Goal: Find specific page/section: Find specific page/section

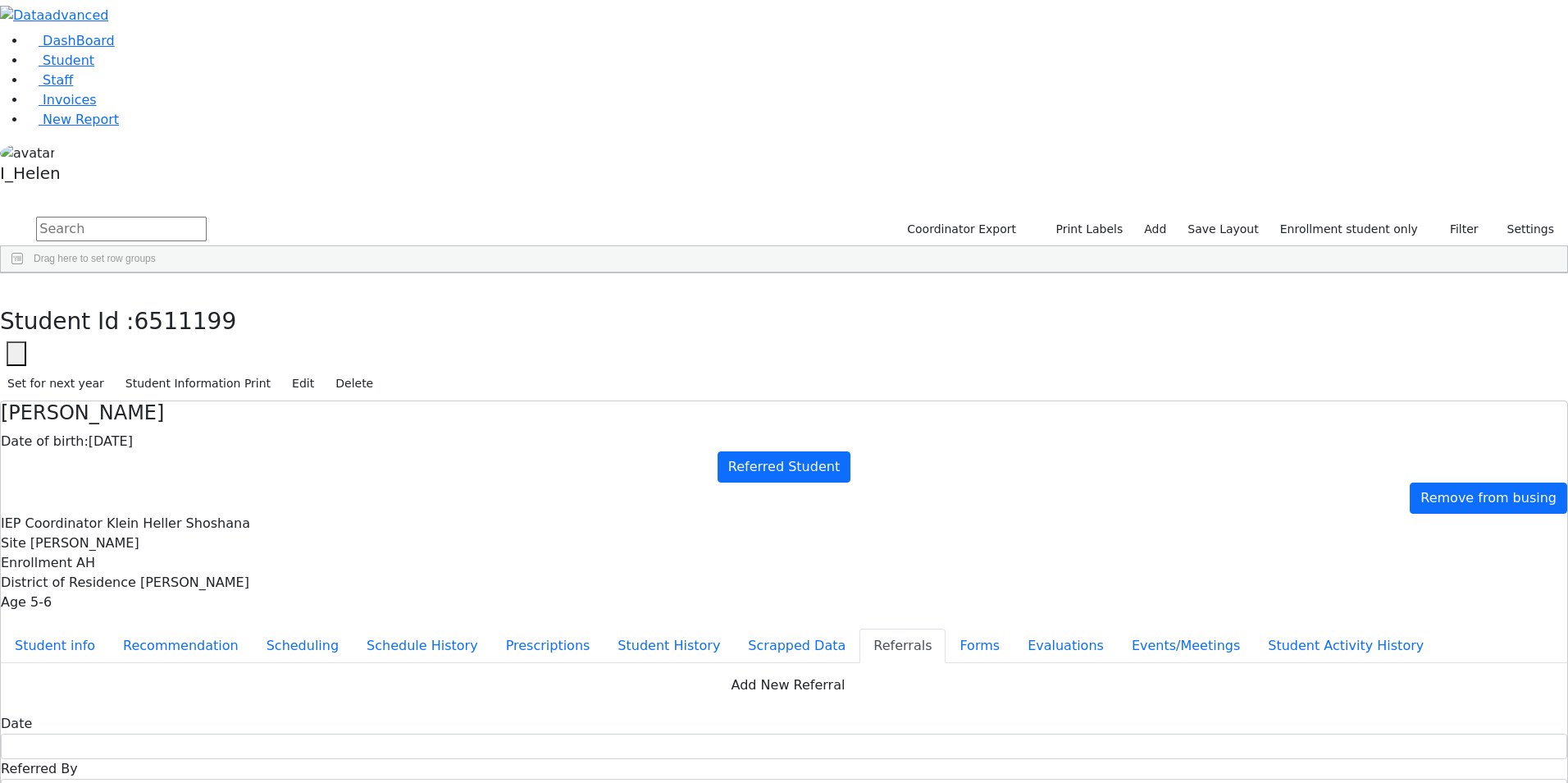
click at [284, 690] on div "Niche" at bounding box center [236, 702] width 96 height 23
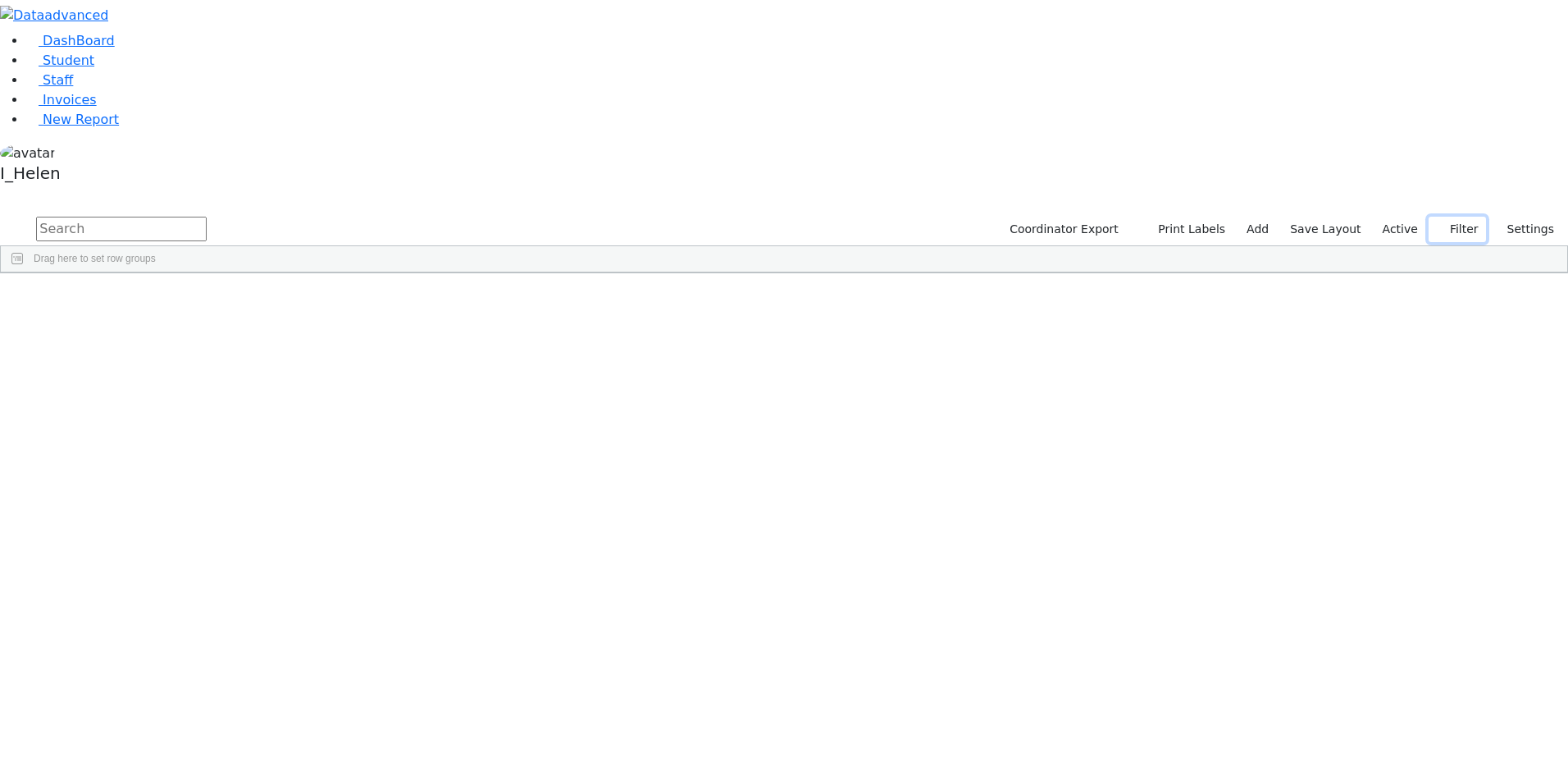
click at [1458, 216] on button "Filter" at bounding box center [1458, 229] width 57 height 26
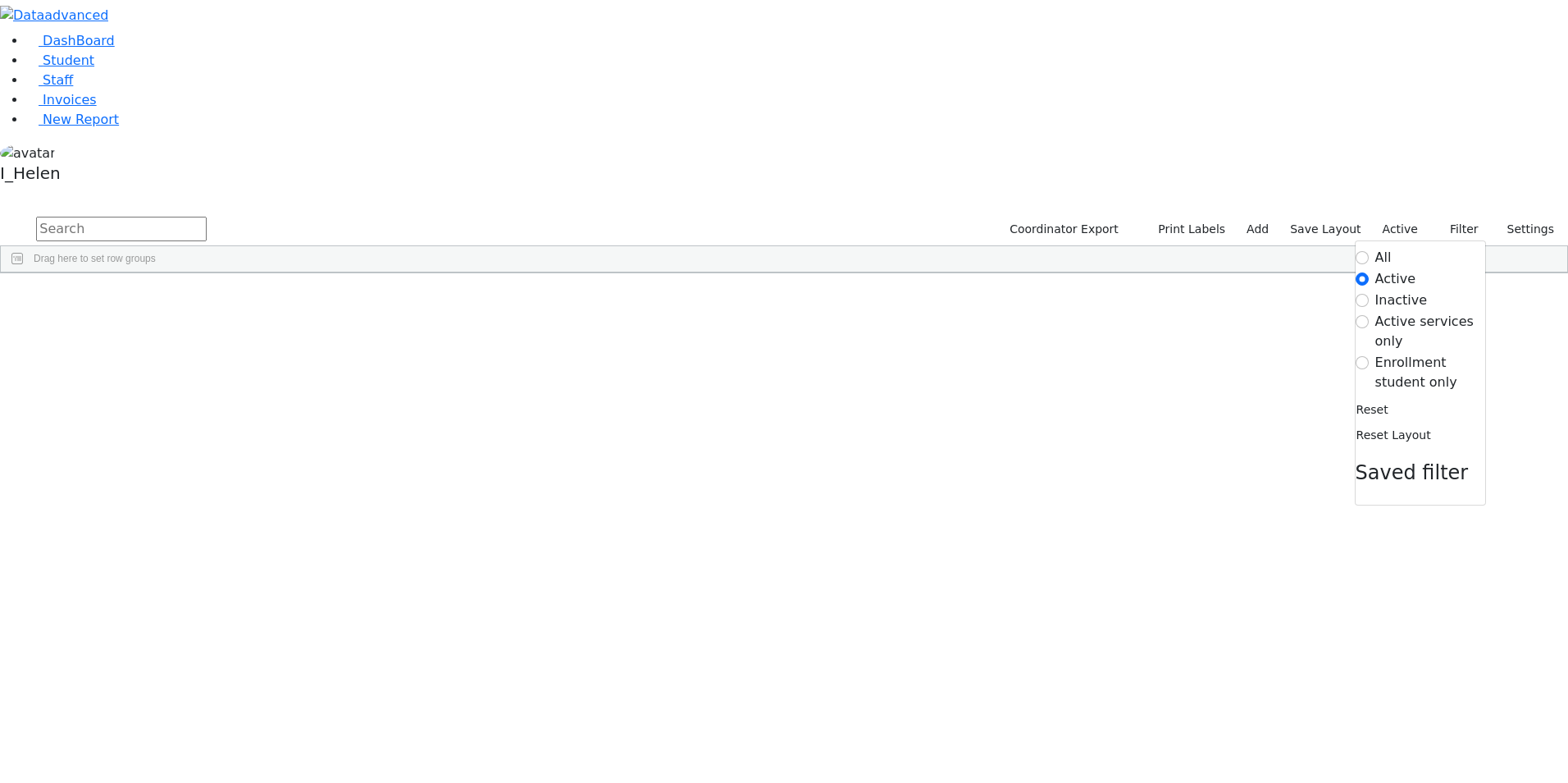
click at [1408, 353] on label "Enrollment student only" at bounding box center [1430, 372] width 110 height 39
click at [1369, 356] on input "Enrollment student only" at bounding box center [1362, 363] width 13 height 13
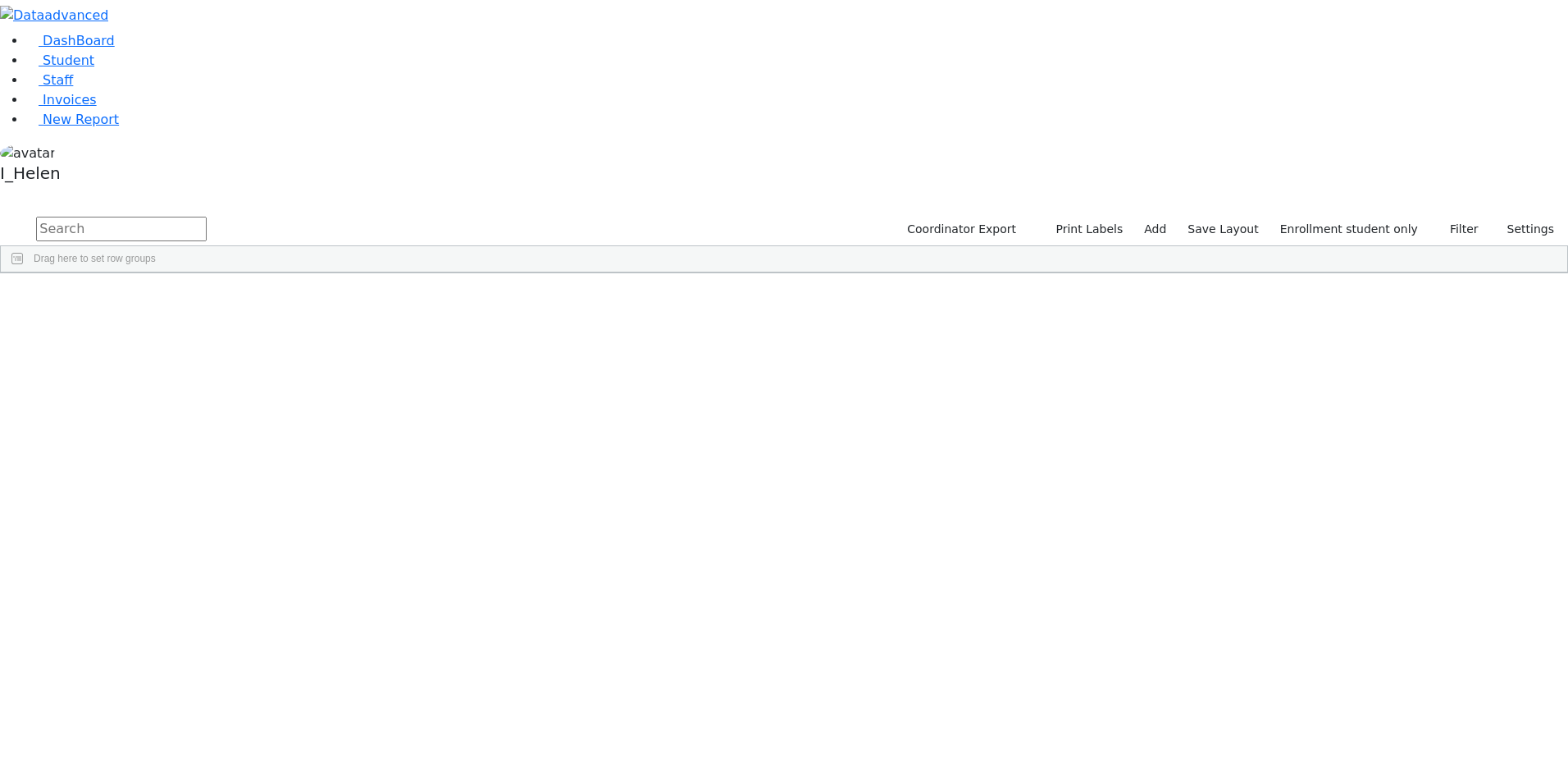
click at [188, 713] on div "Gruber" at bounding box center [140, 724] width 96 height 23
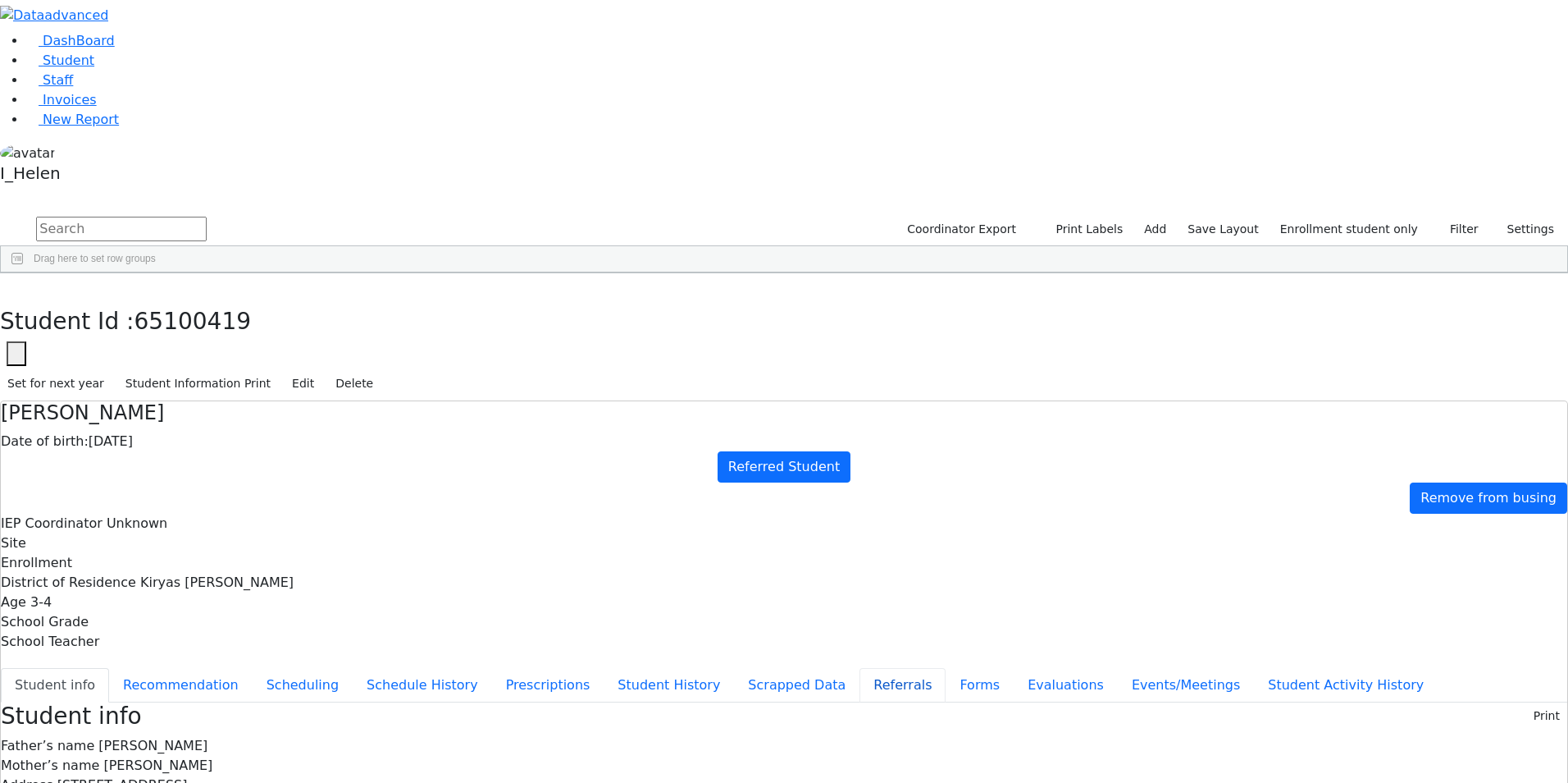
click at [859, 668] on button "Referrals" at bounding box center [902, 685] width 86 height 35
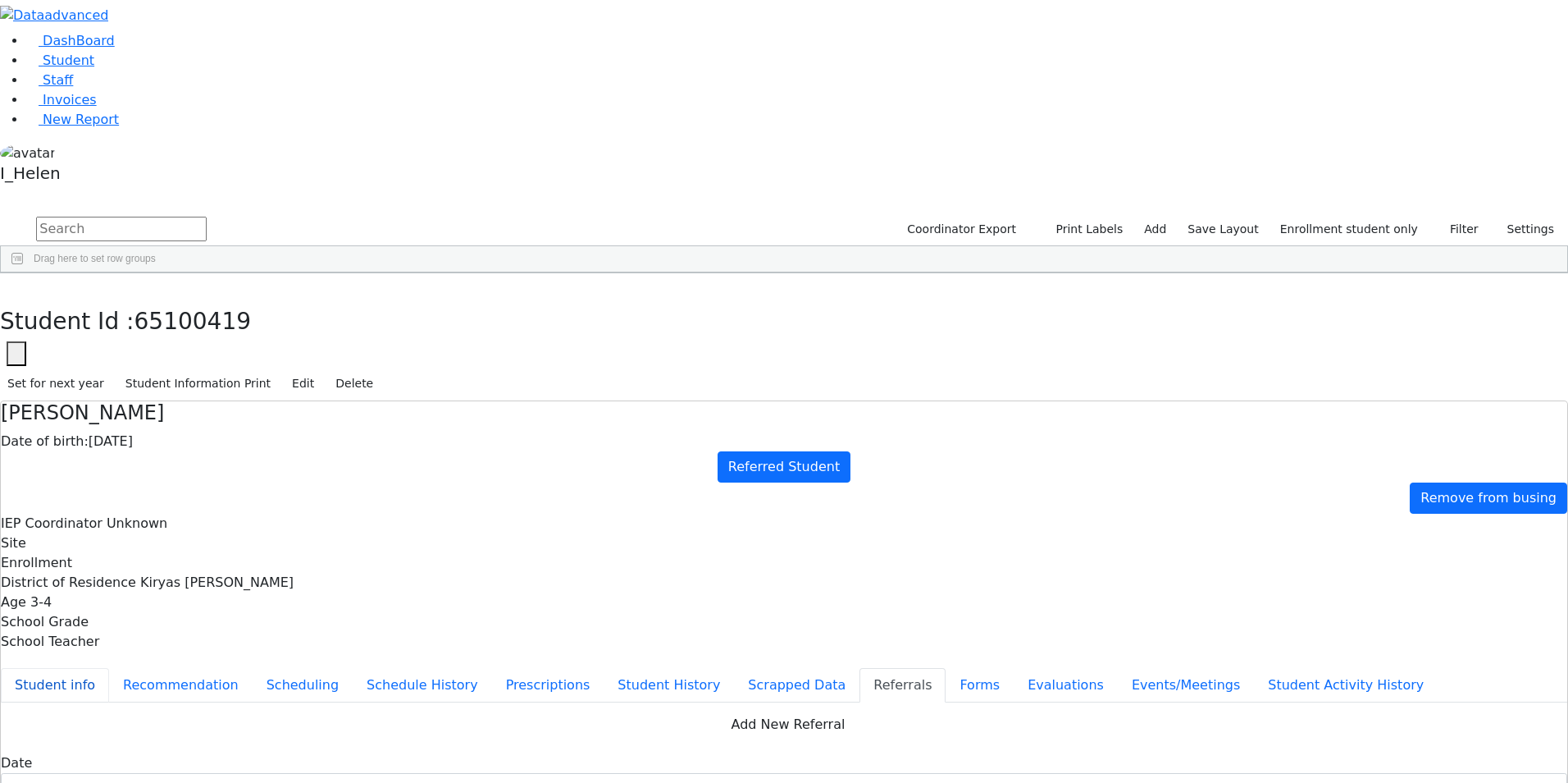
click at [110, 668] on button "Student info" at bounding box center [55, 685] width 109 height 35
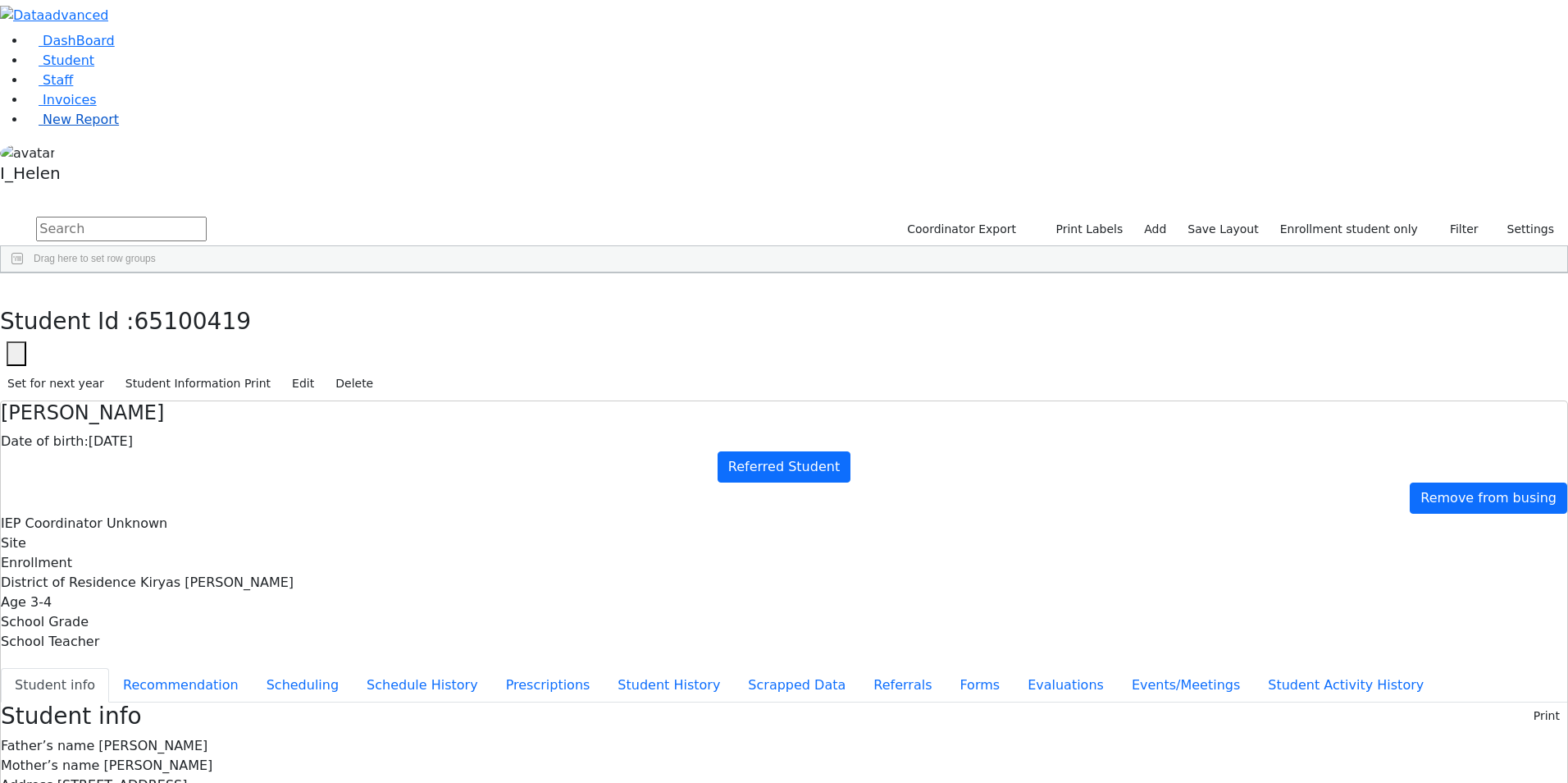
click at [60, 127] on link "New Report" at bounding box center [72, 119] width 93 height 16
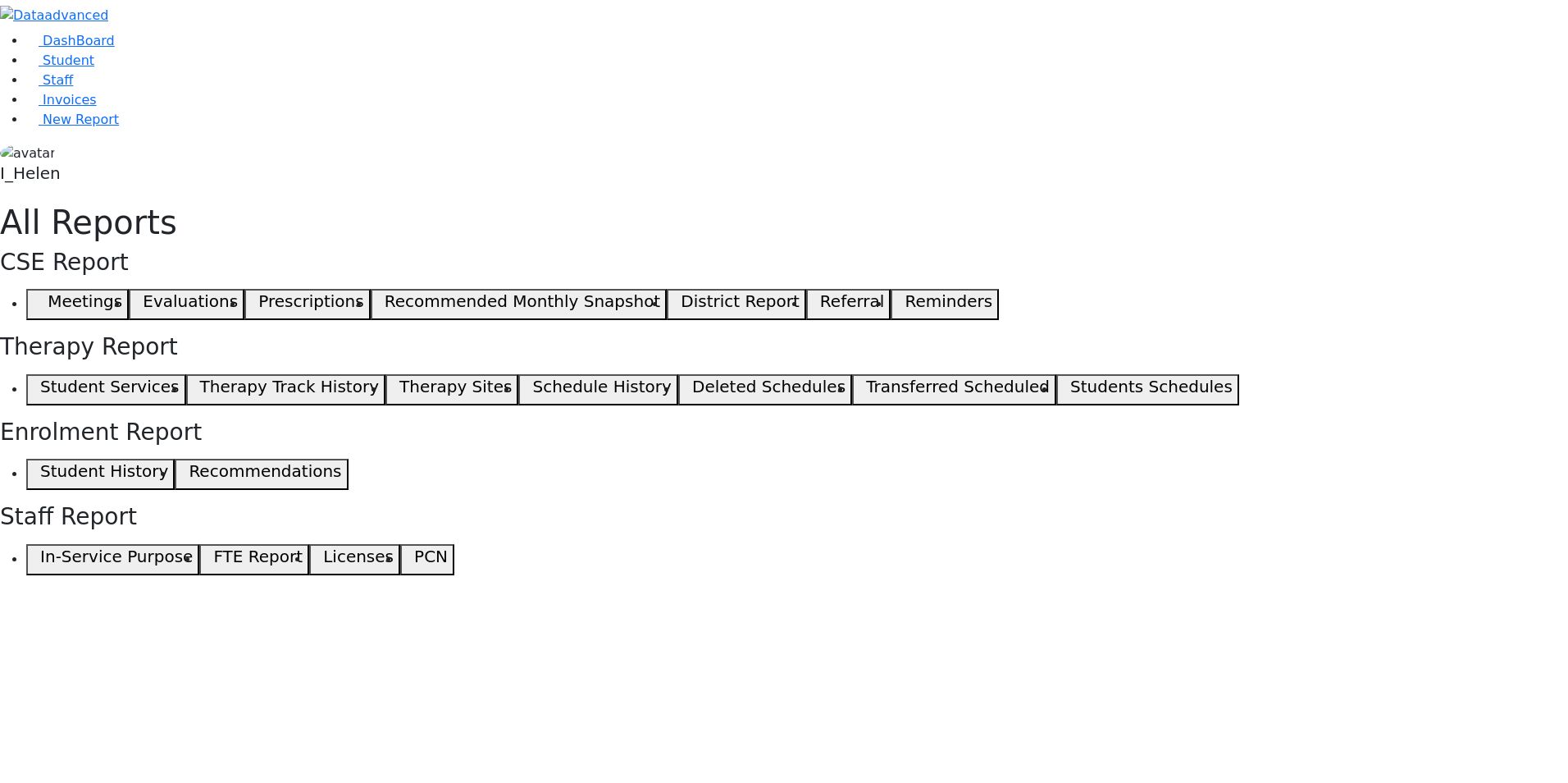
click at [33, 300] on use "button" at bounding box center [33, 300] width 0 height 0
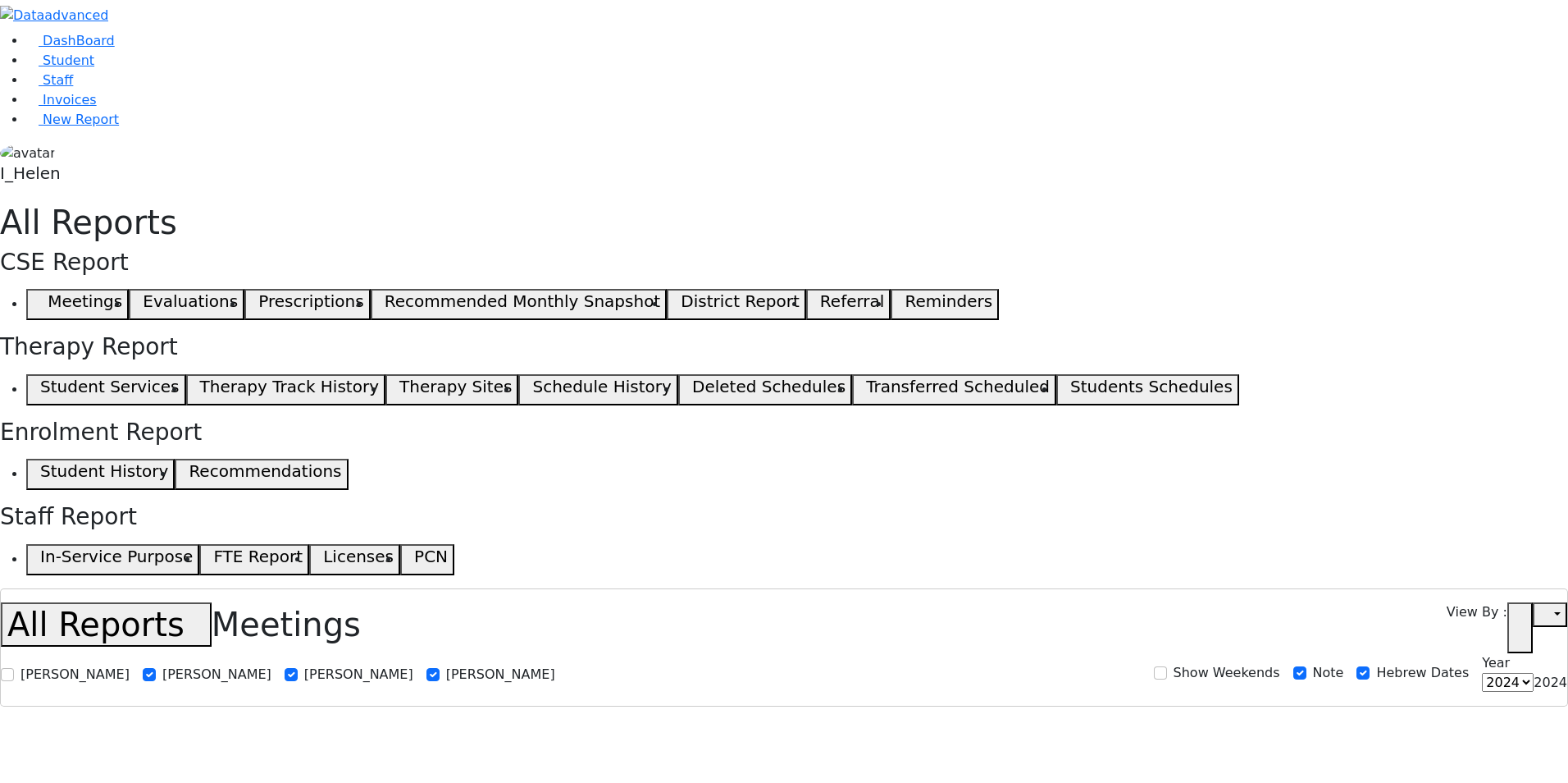
select select
click at [64, 68] on link "Student" at bounding box center [60, 61] width 68 height 16
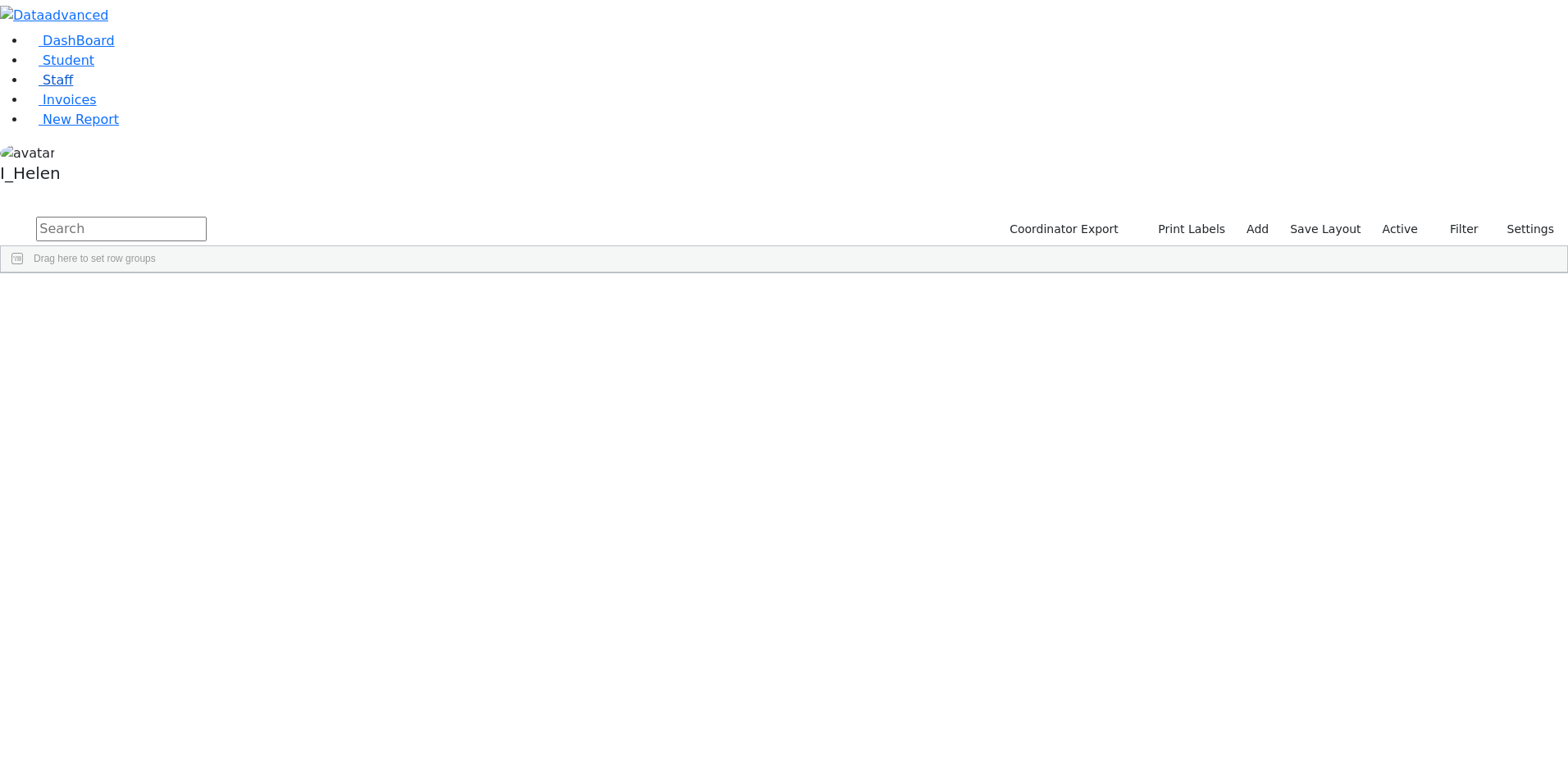
click at [48, 88] on span "Staff" at bounding box center [58, 80] width 30 height 16
click at [49, 68] on span "Student" at bounding box center [69, 61] width 52 height 16
